Goal: Transaction & Acquisition: Book appointment/travel/reservation

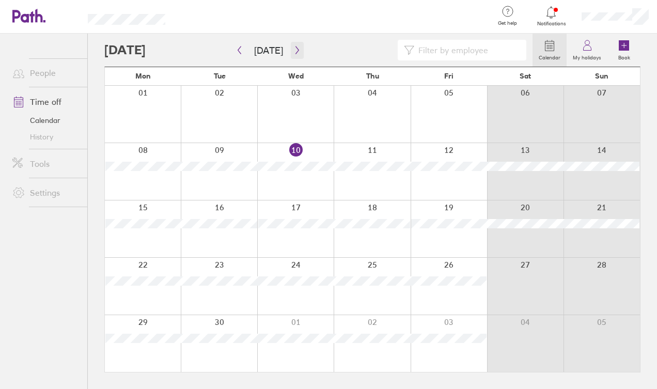
click at [293, 53] on icon "button" at bounding box center [297, 50] width 8 height 8
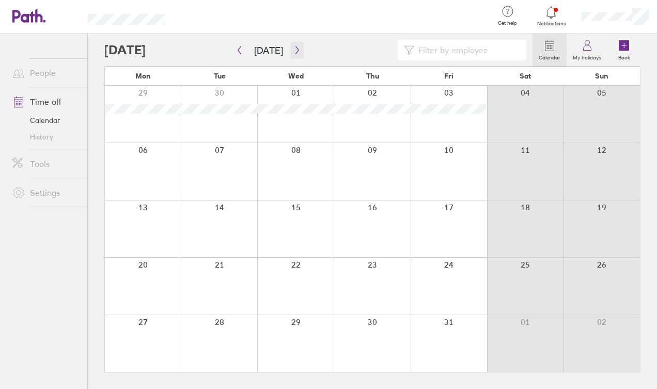
click at [295, 49] on icon "button" at bounding box center [296, 50] width 3 height 8
click at [148, 264] on div at bounding box center [143, 286] width 76 height 57
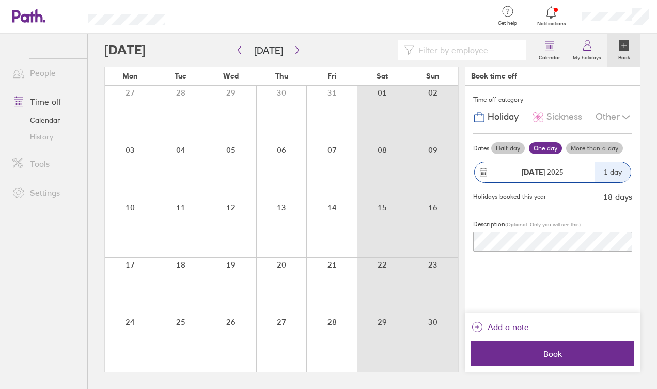
click at [584, 148] on label "More than a day" at bounding box center [594, 148] width 57 height 12
click at [0, 0] on input "More than a day" at bounding box center [0, 0] width 0 height 0
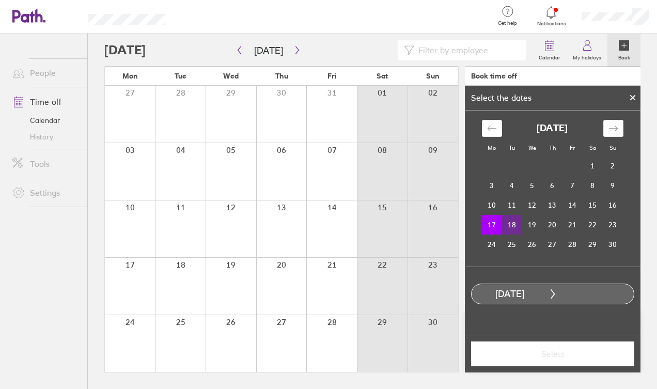
click at [511, 223] on td "18" at bounding box center [512, 225] width 20 height 20
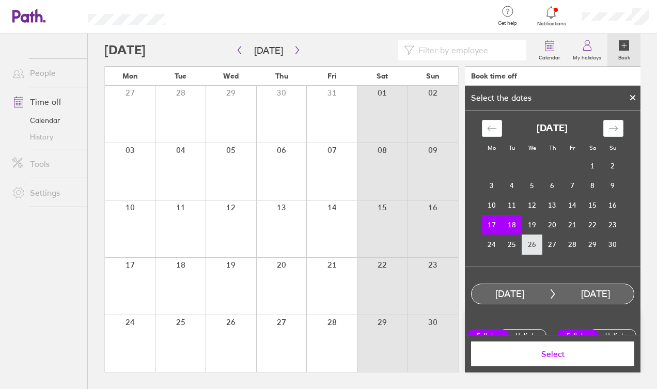
scroll to position [16, 0]
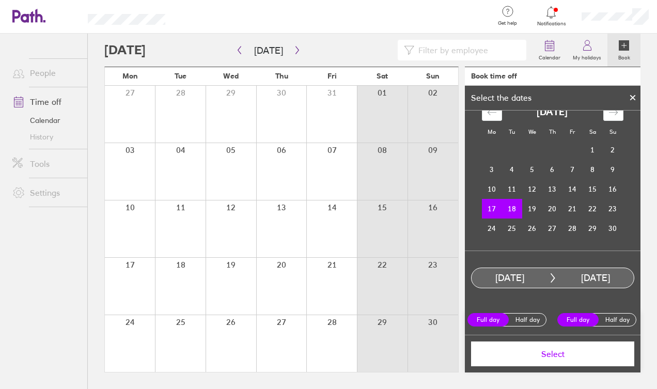
click at [533, 356] on span "Select" at bounding box center [552, 353] width 149 height 9
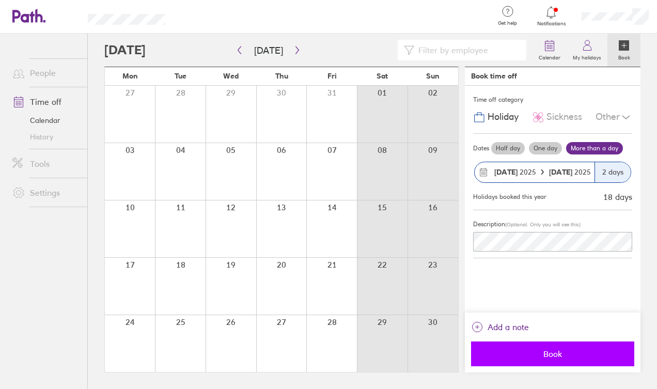
click at [527, 360] on button "Book" at bounding box center [552, 353] width 163 height 25
